Goal: Task Accomplishment & Management: Manage account settings

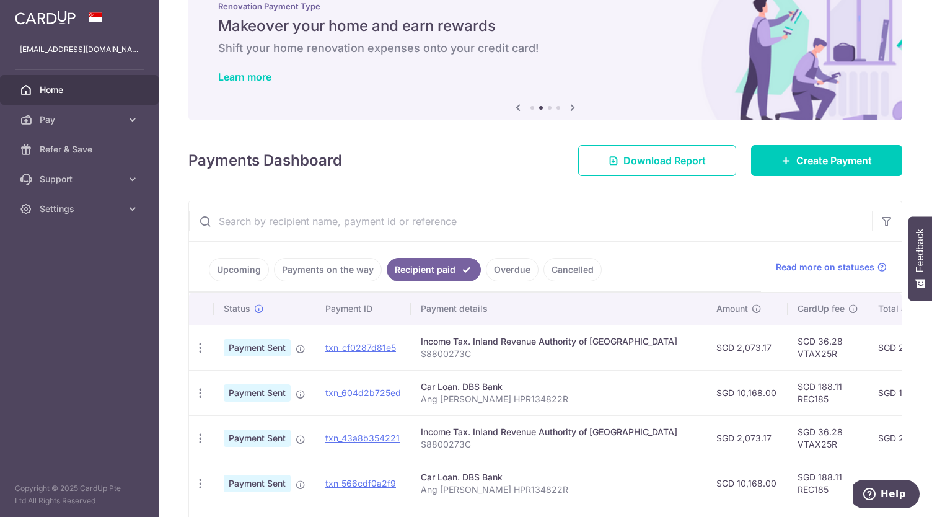
scroll to position [38, 0]
click at [297, 271] on link "Payments on the way" at bounding box center [328, 270] width 108 height 24
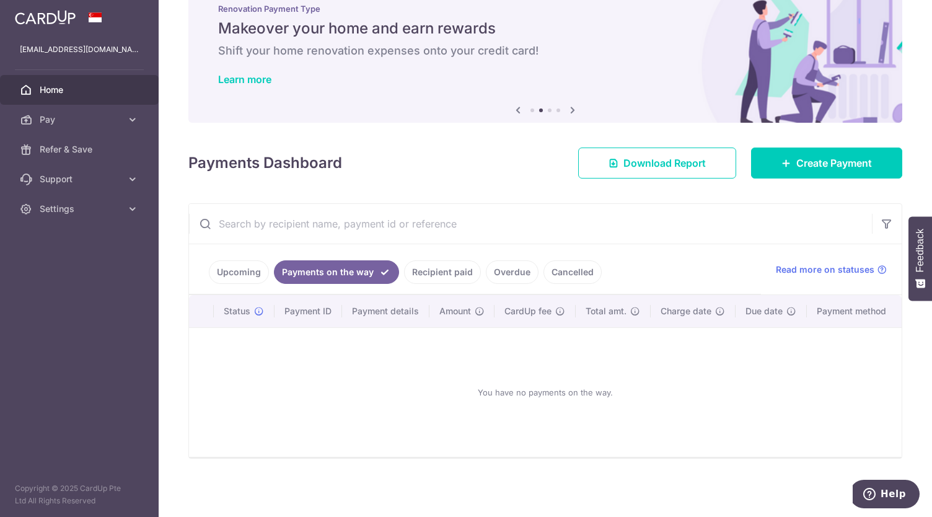
scroll to position [33, 0]
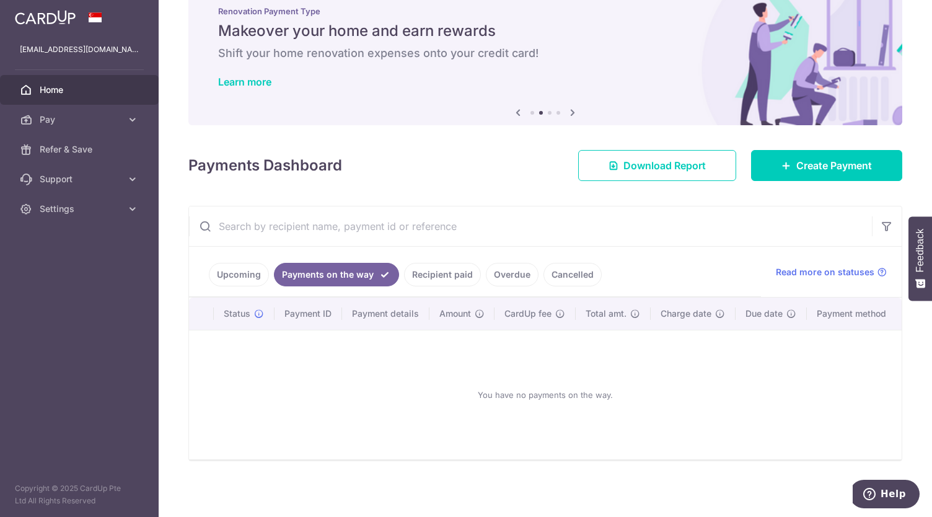
click at [244, 281] on link "Upcoming" at bounding box center [239, 275] width 60 height 24
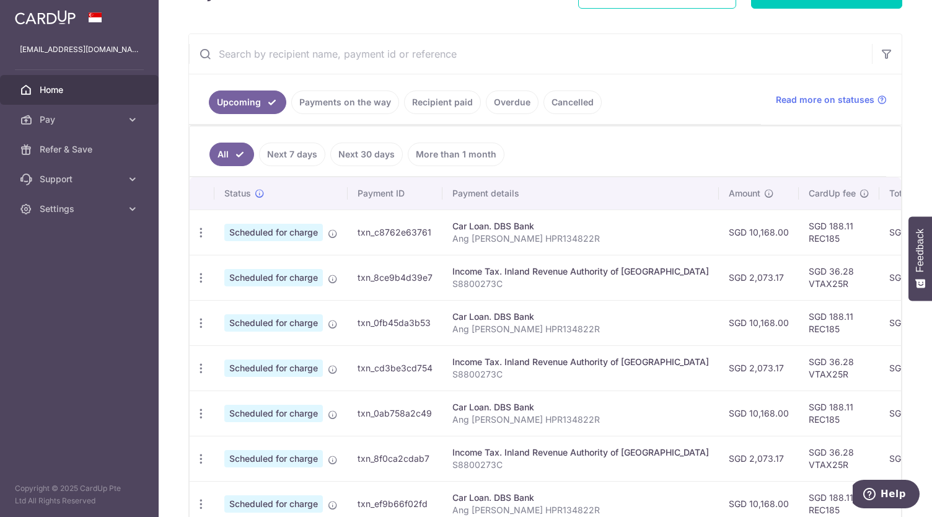
scroll to position [206, 0]
click at [113, 126] on link "Pay" at bounding box center [79, 120] width 159 height 30
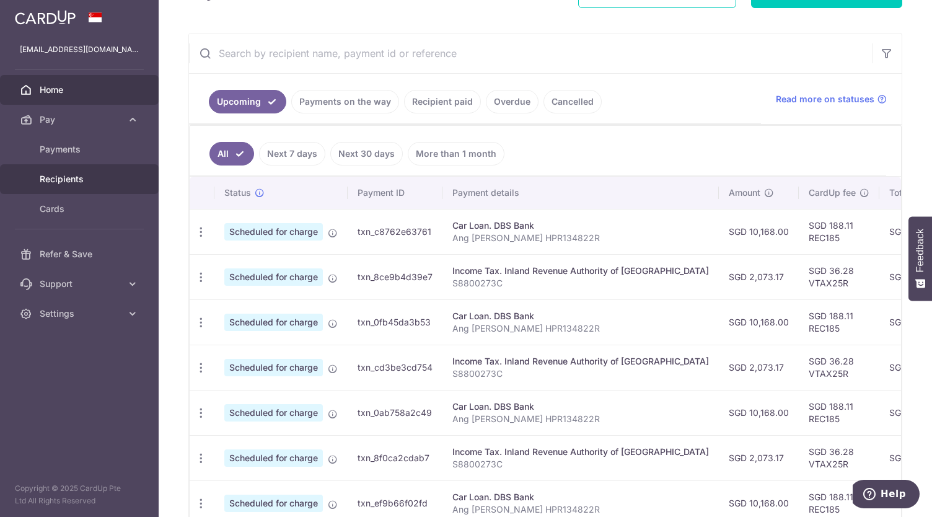
click at [92, 170] on link "Recipients" at bounding box center [79, 179] width 159 height 30
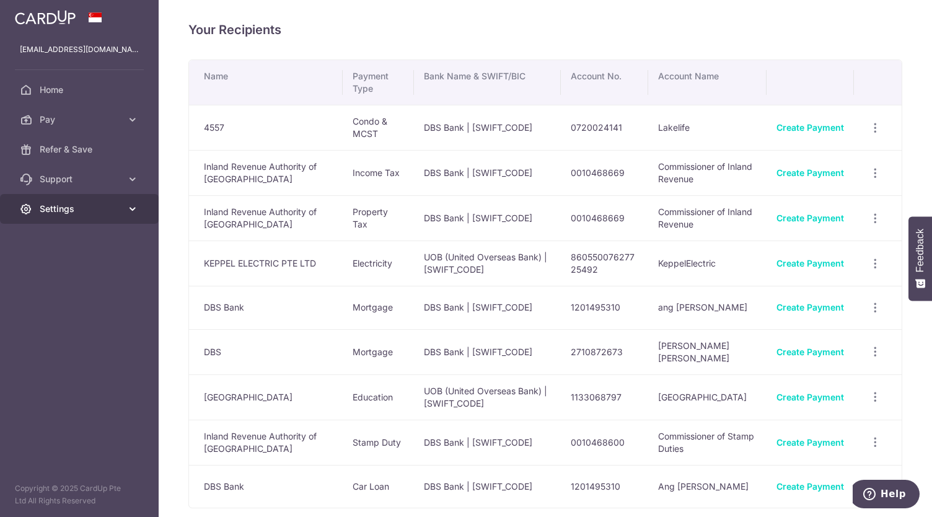
click at [101, 201] on link "Settings" at bounding box center [79, 209] width 159 height 30
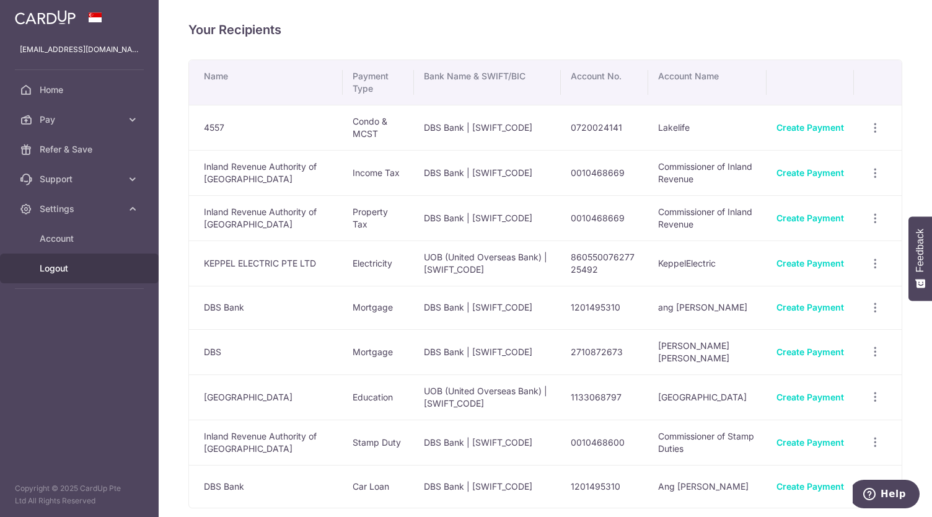
click at [77, 271] on span "Logout" at bounding box center [81, 268] width 82 height 12
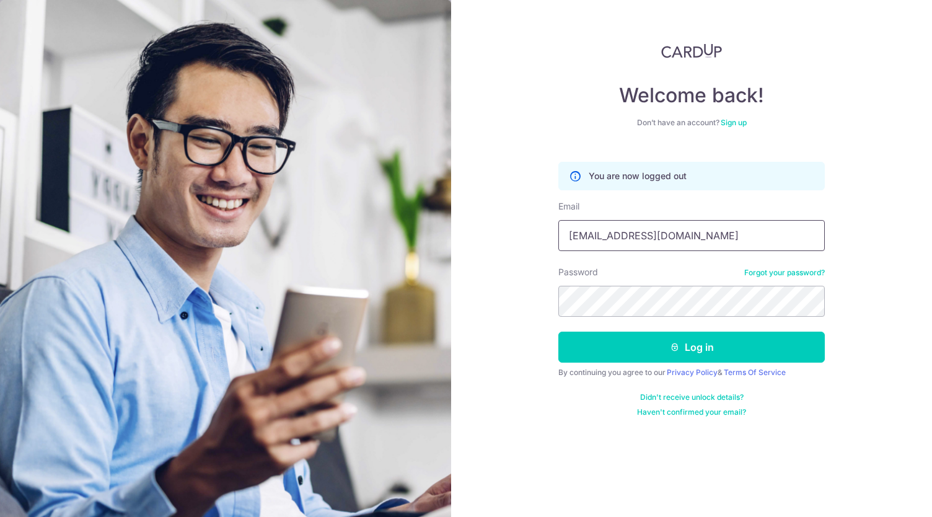
drag, startPoint x: 0, startPoint y: 0, endPoint x: 617, endPoint y: 237, distance: 661.2
click at [617, 237] on input "[EMAIL_ADDRESS][DOMAIN_NAME]" at bounding box center [691, 235] width 266 height 31
type input "[EMAIL_ADDRESS][DOMAIN_NAME]"
click at [558, 332] on button "Log in" at bounding box center [691, 347] width 266 height 31
